Goal: Transaction & Acquisition: Purchase product/service

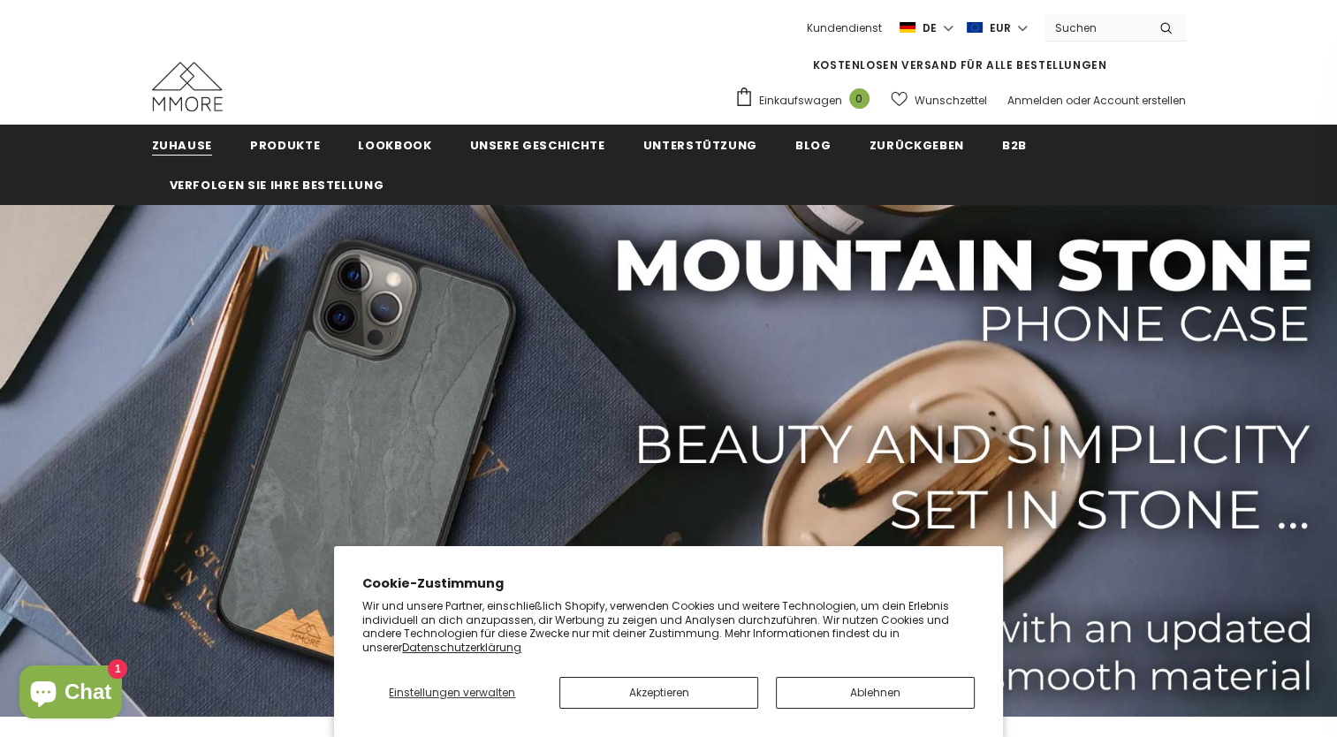
click at [193, 150] on span "Zuhause" at bounding box center [182, 145] width 61 height 17
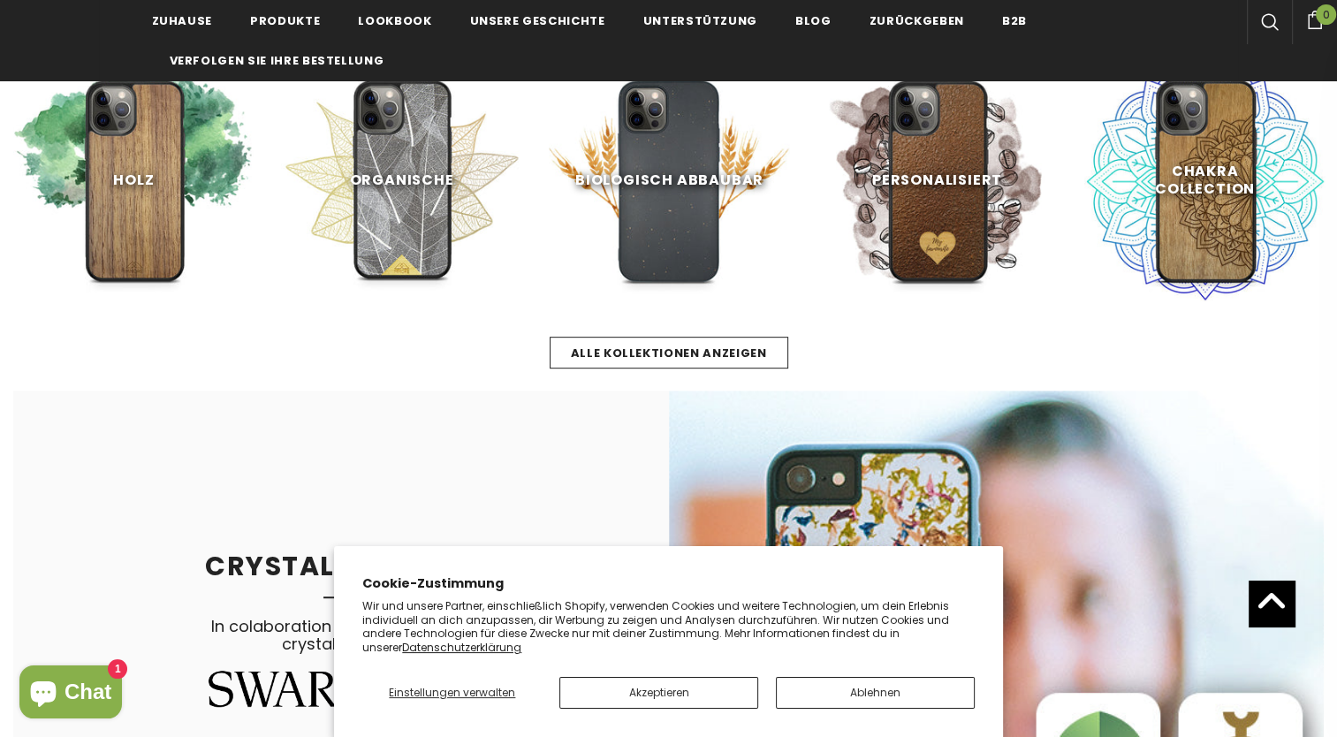
scroll to position [742, 0]
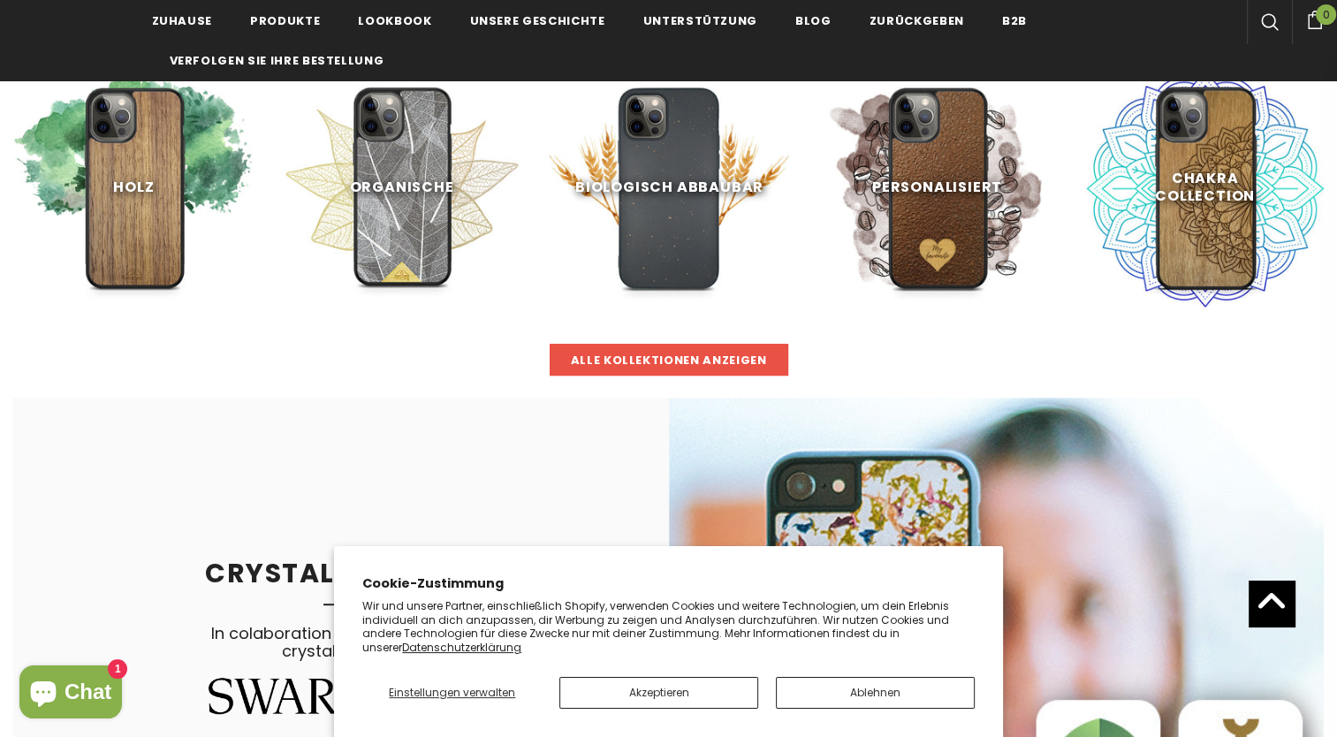
click at [645, 359] on span "Alle Kollektionen anzeigen" at bounding box center [669, 360] width 196 height 17
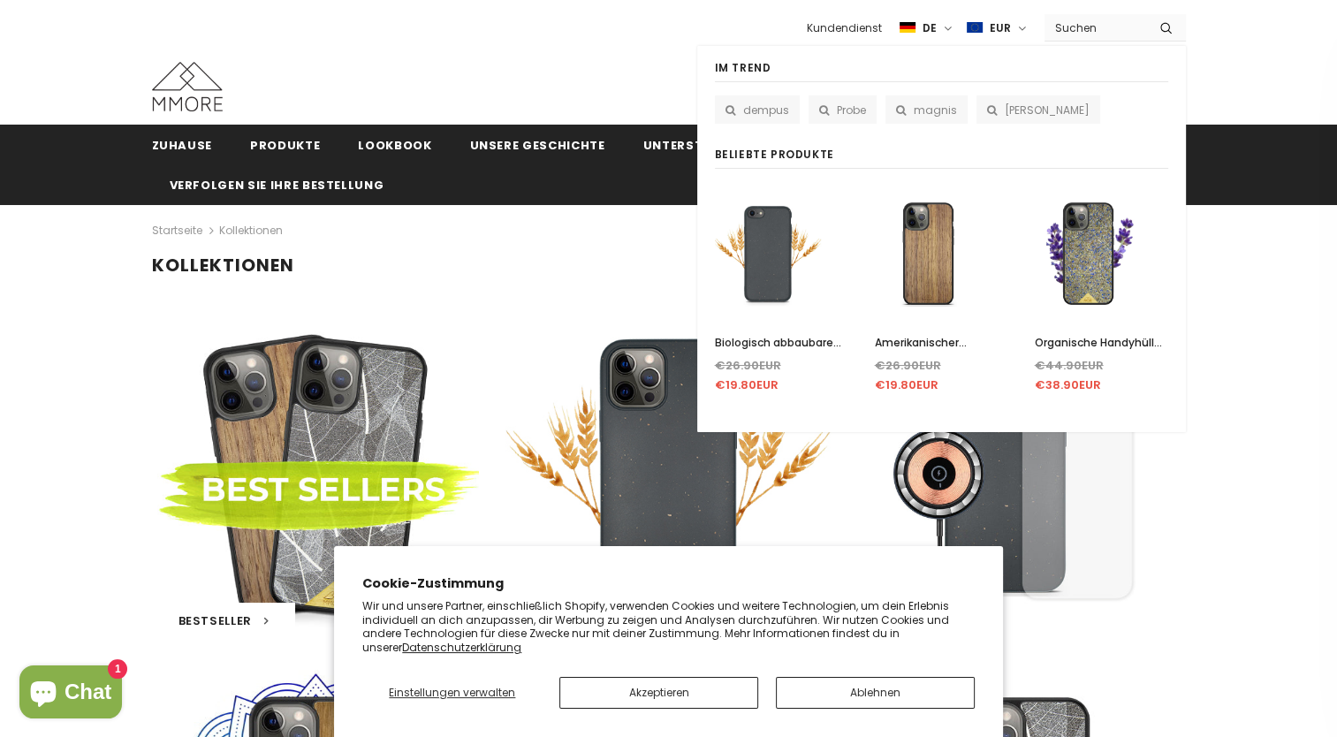
click at [1087, 33] on input "Search Site" at bounding box center [1096, 28] width 102 height 26
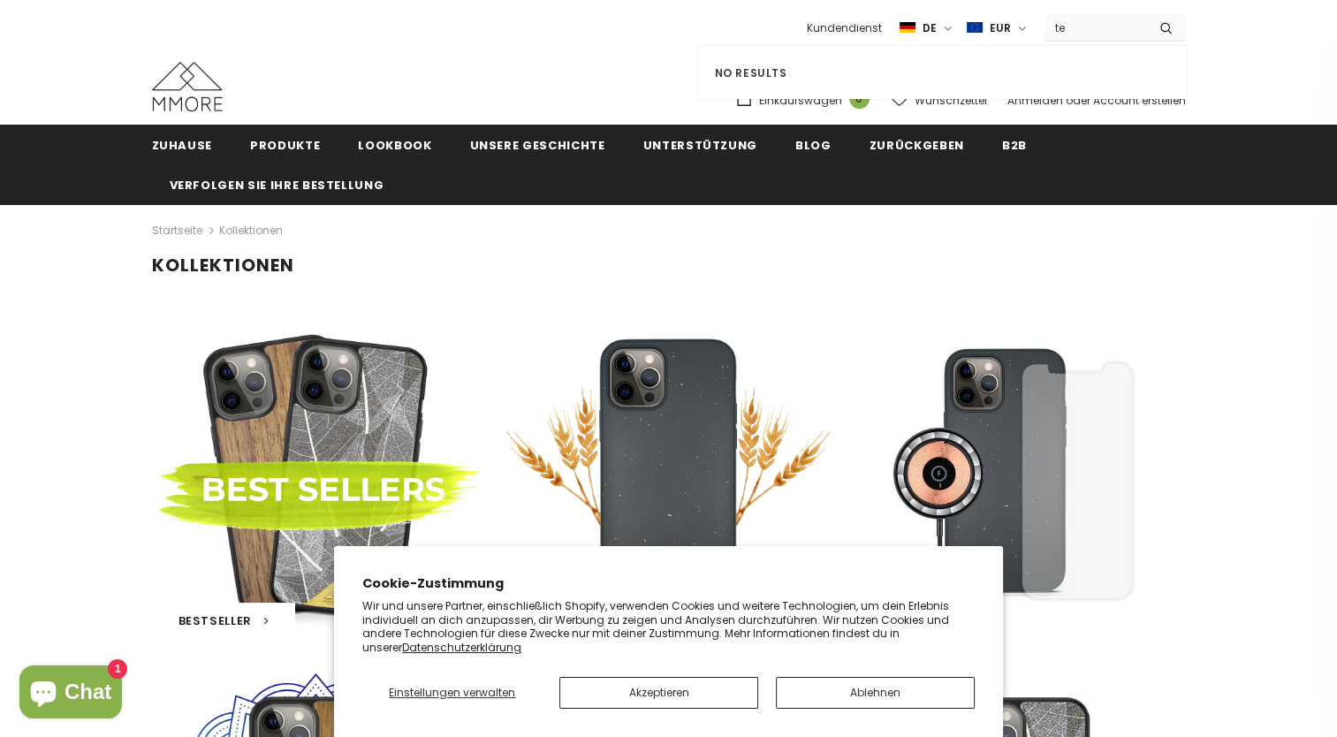
type input "t"
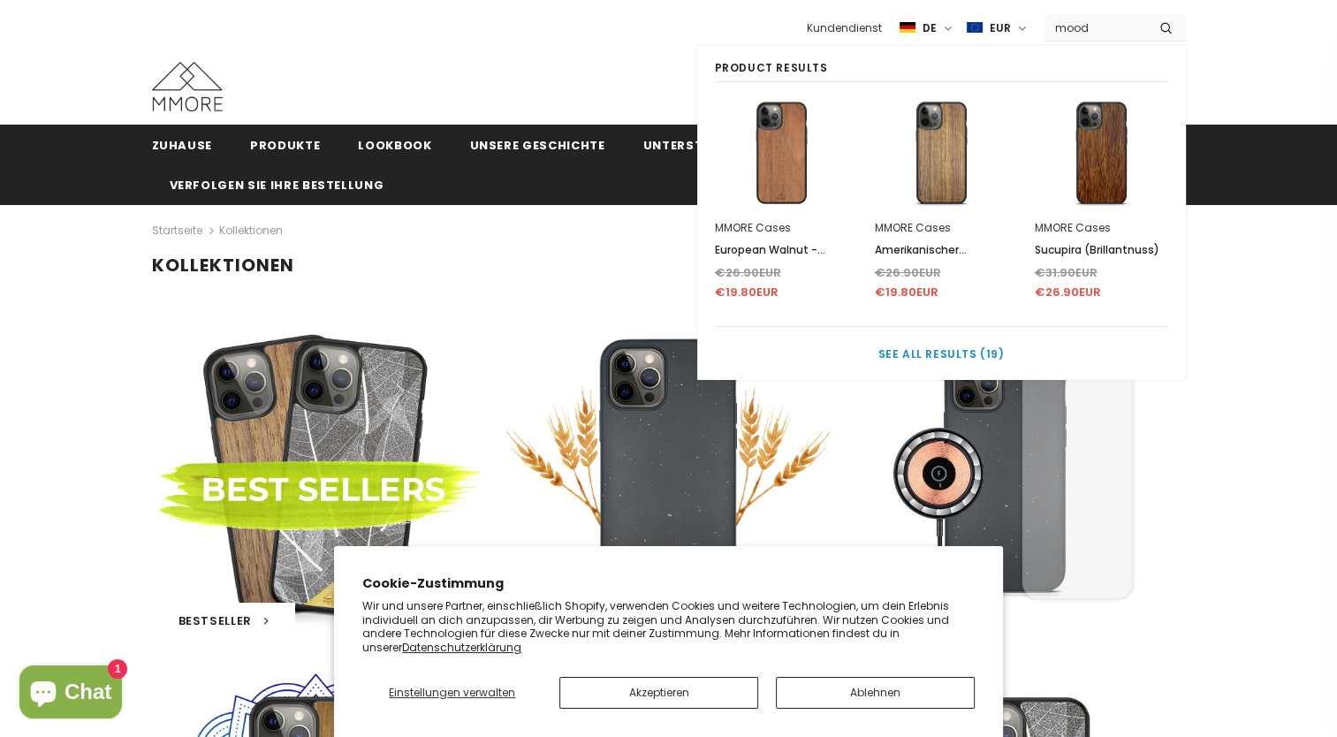
type input "mood"
click at [902, 340] on link "See all results (19)" at bounding box center [941, 353] width 453 height 27
